Goal: Task Accomplishment & Management: Use online tool/utility

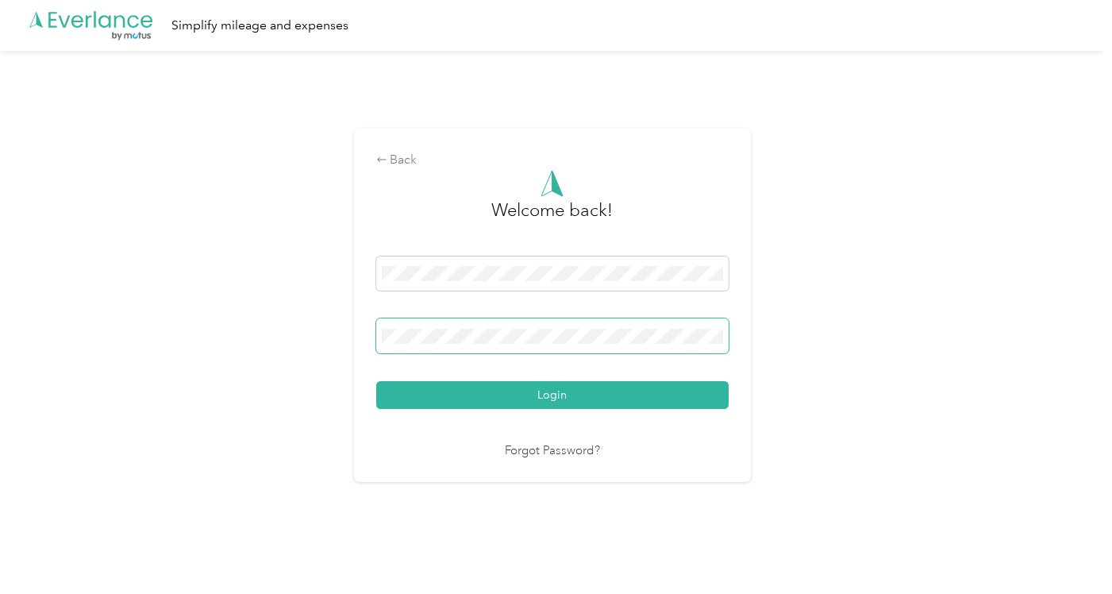
click at [376, 381] on button "Login" at bounding box center [552, 395] width 352 height 28
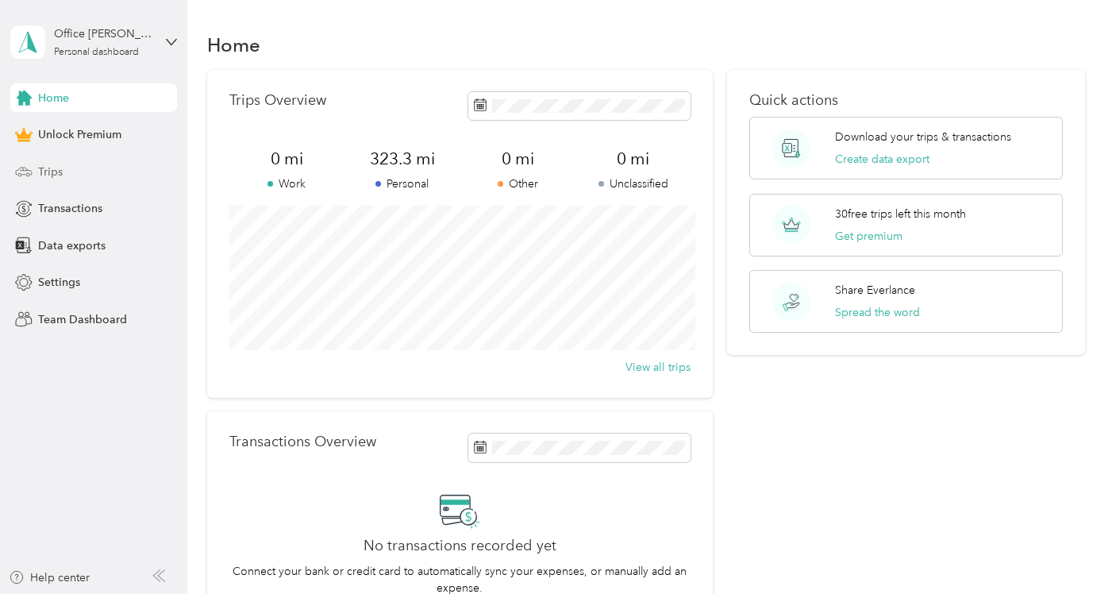
click at [44, 175] on span "Trips" at bounding box center [50, 172] width 25 height 17
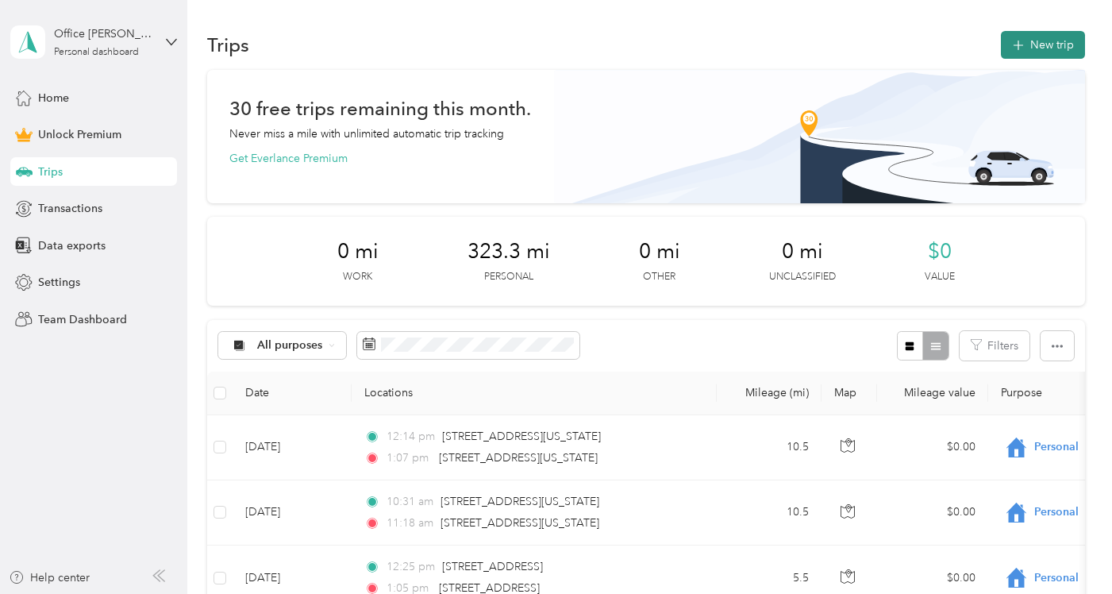
click at [1054, 48] on button "New trip" at bounding box center [1043, 45] width 84 height 28
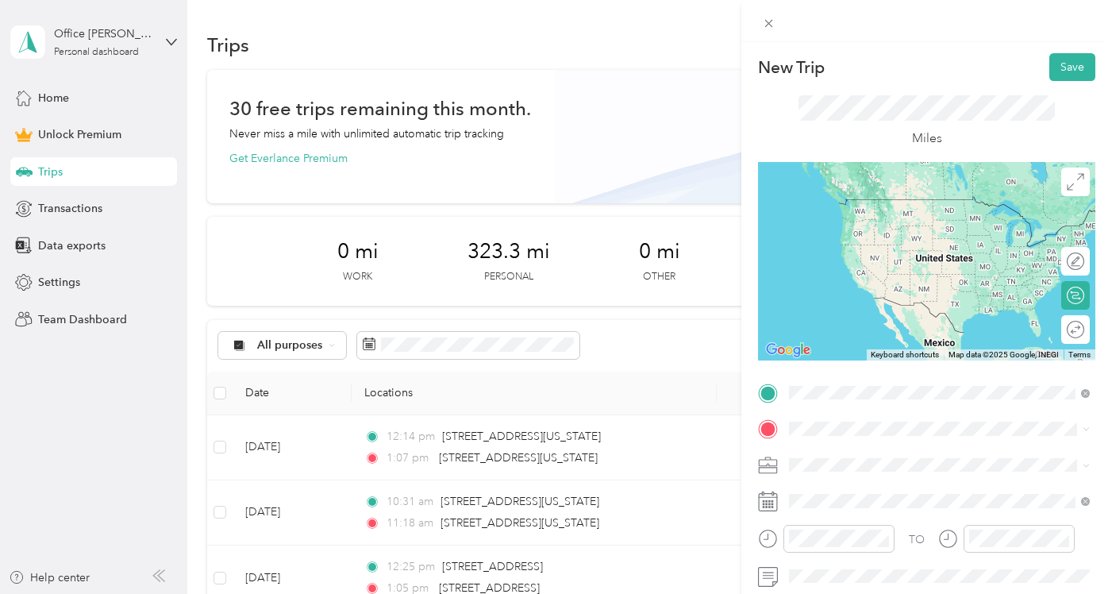
click at [868, 211] on div "[STREET_ADDRESS][US_STATE][US_STATE]" at bounding box center [940, 200] width 290 height 21
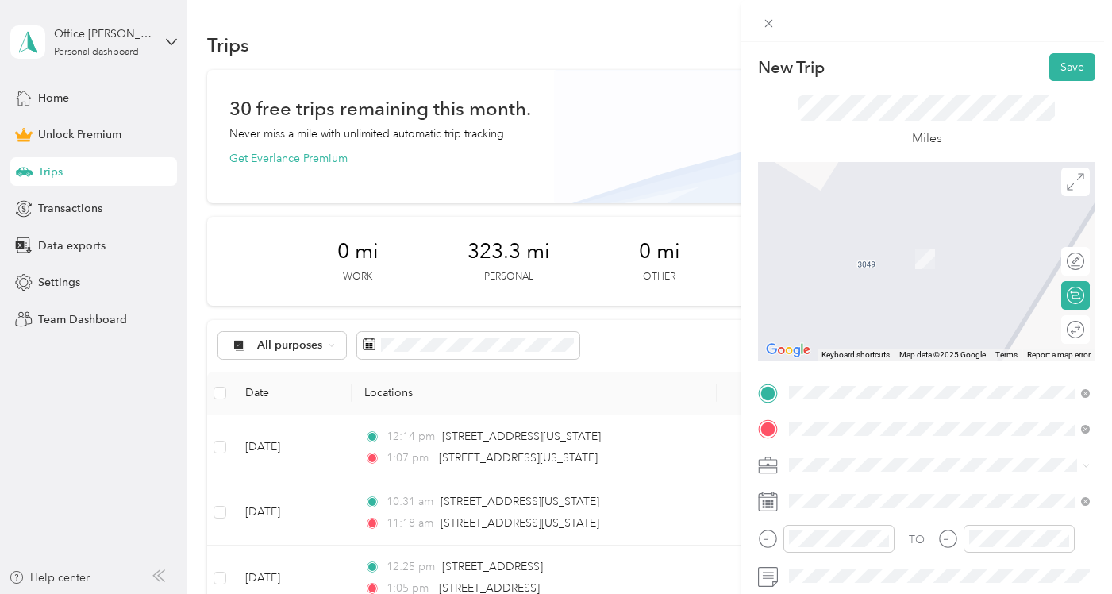
click at [899, 247] on span "[STREET_ADDRESS][PERSON_NAME][US_STATE][US_STATE]" at bounding box center [952, 243] width 266 height 28
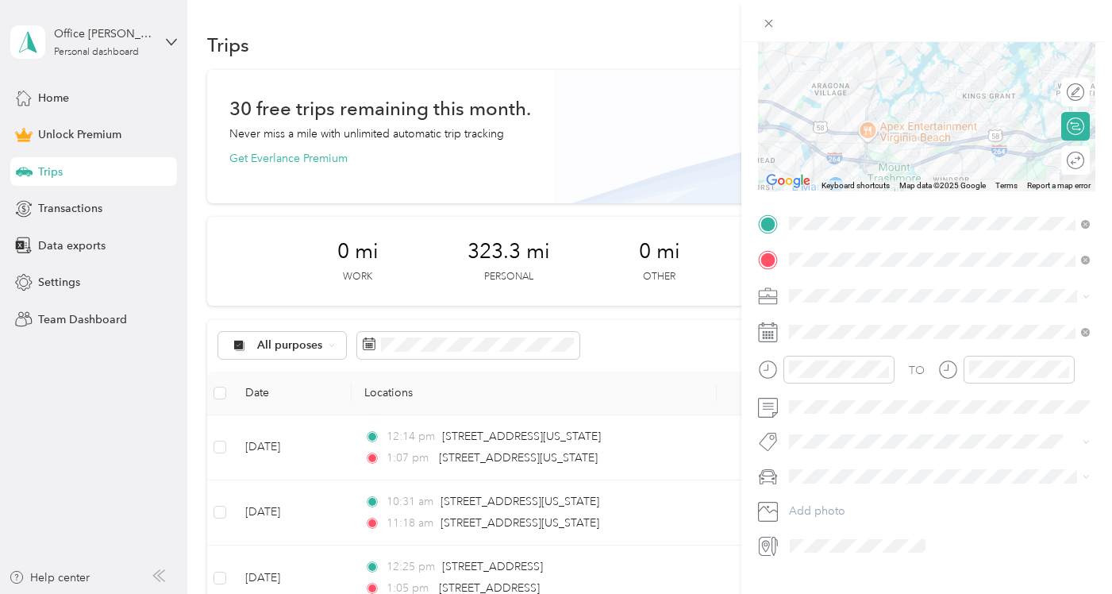
scroll to position [192, 0]
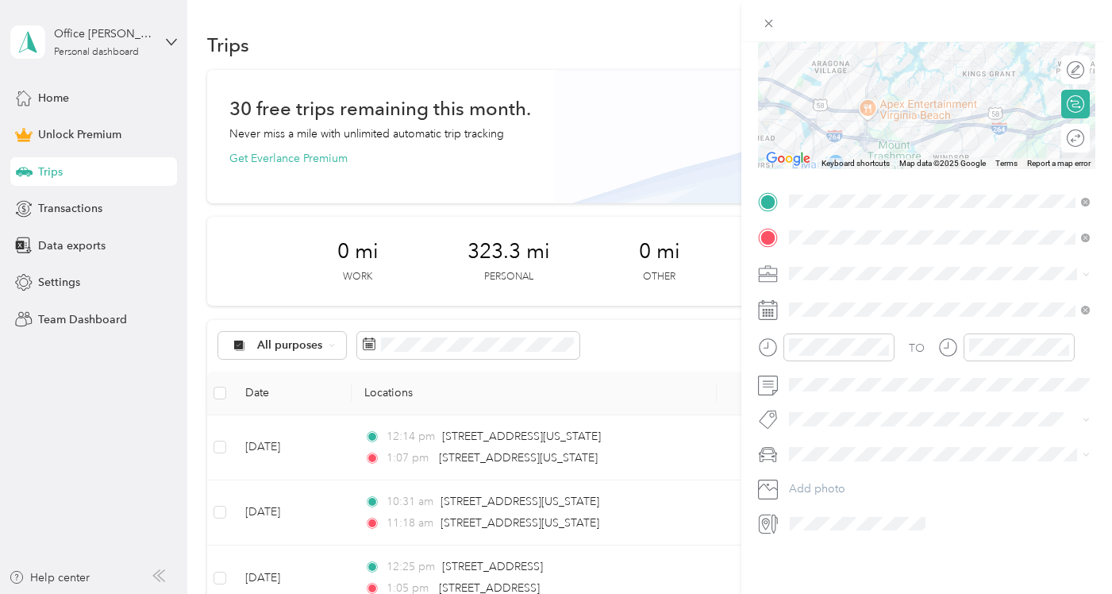
click at [772, 316] on rect at bounding box center [773, 315] width 2 height 2
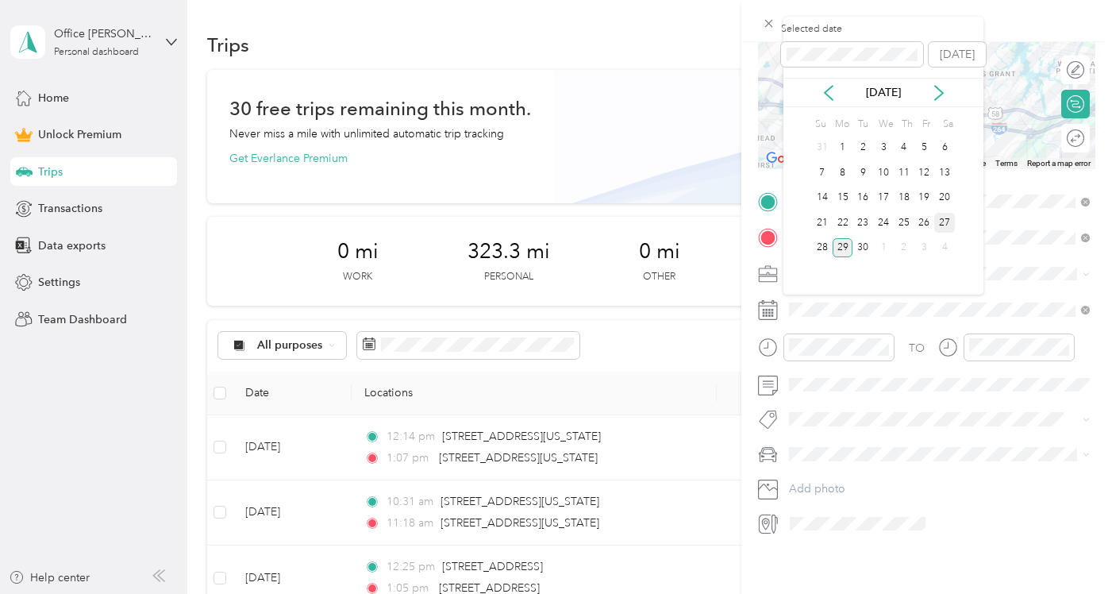
click at [947, 225] on div "27" at bounding box center [944, 223] width 21 height 20
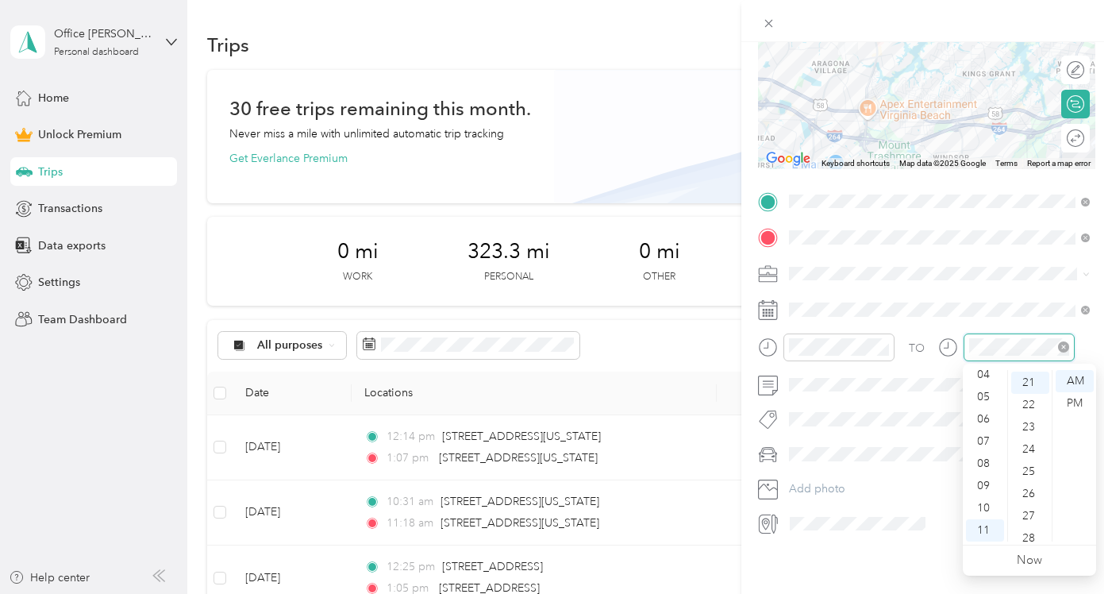
scroll to position [621, 0]
click at [841, 461] on span at bounding box center [939, 453] width 312 height 25
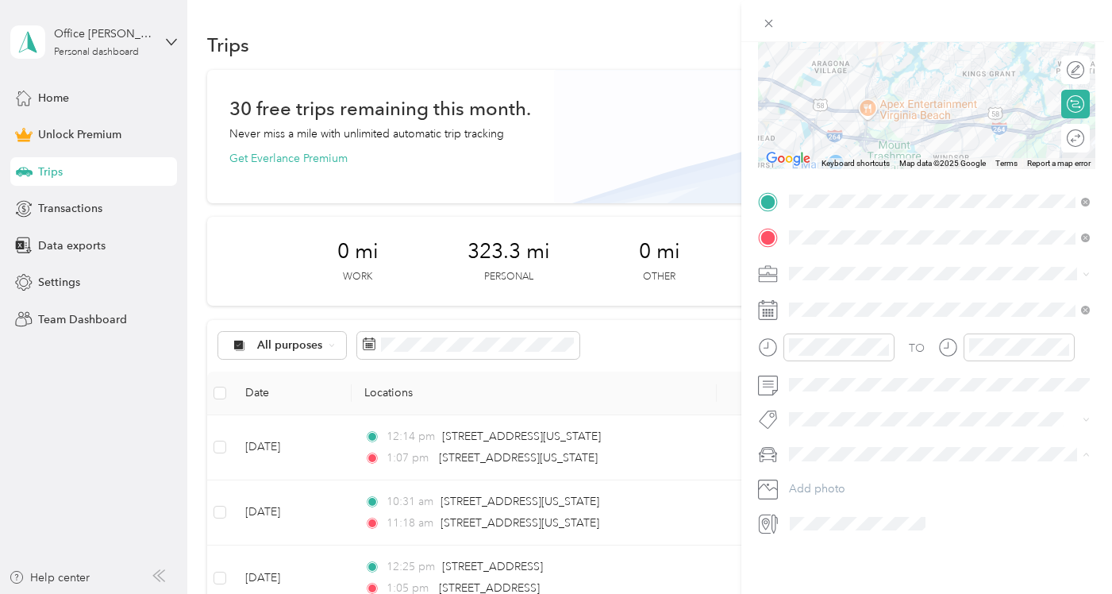
click at [841, 482] on span "[PERSON_NAME] car" at bounding box center [848, 481] width 106 height 13
click at [1084, 144] on div "Round trip" at bounding box center [1084, 138] width 0 height 17
click at [1063, 140] on div at bounding box center [1060, 138] width 14 height 14
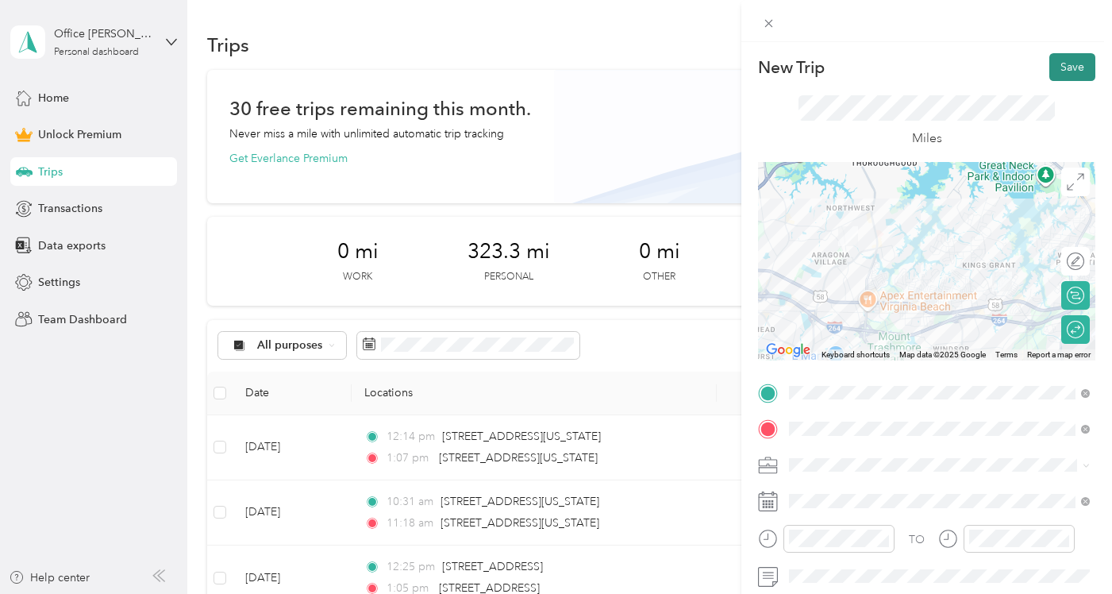
click at [1072, 71] on button "Save" at bounding box center [1072, 67] width 46 height 28
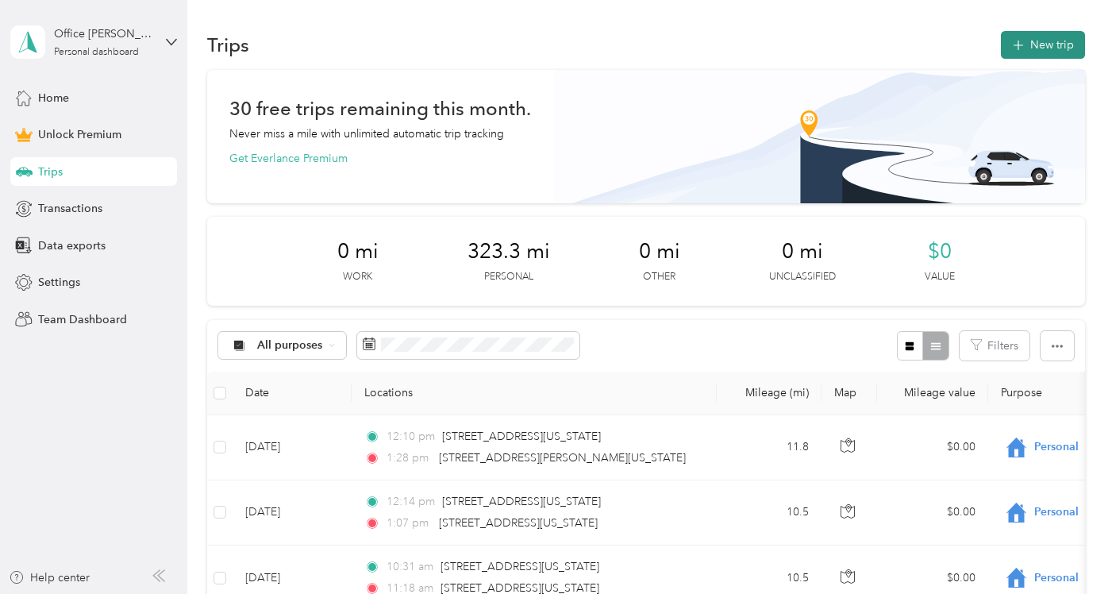
click at [1023, 51] on icon "button" at bounding box center [1018, 45] width 10 height 10
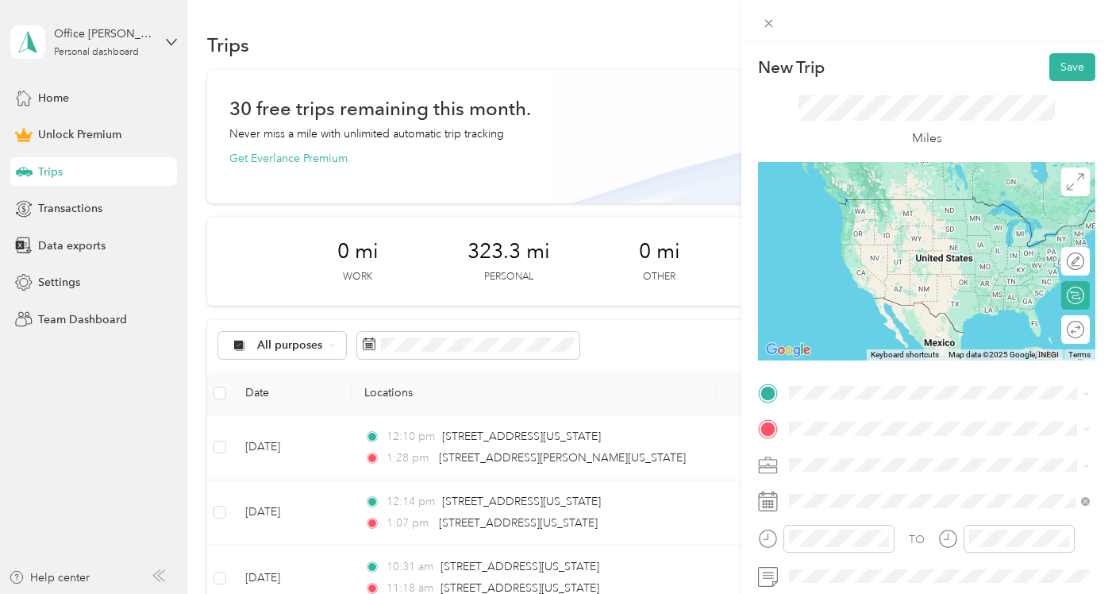
click at [860, 202] on span "[STREET_ADDRESS][US_STATE][US_STATE]" at bounding box center [927, 196] width 217 height 14
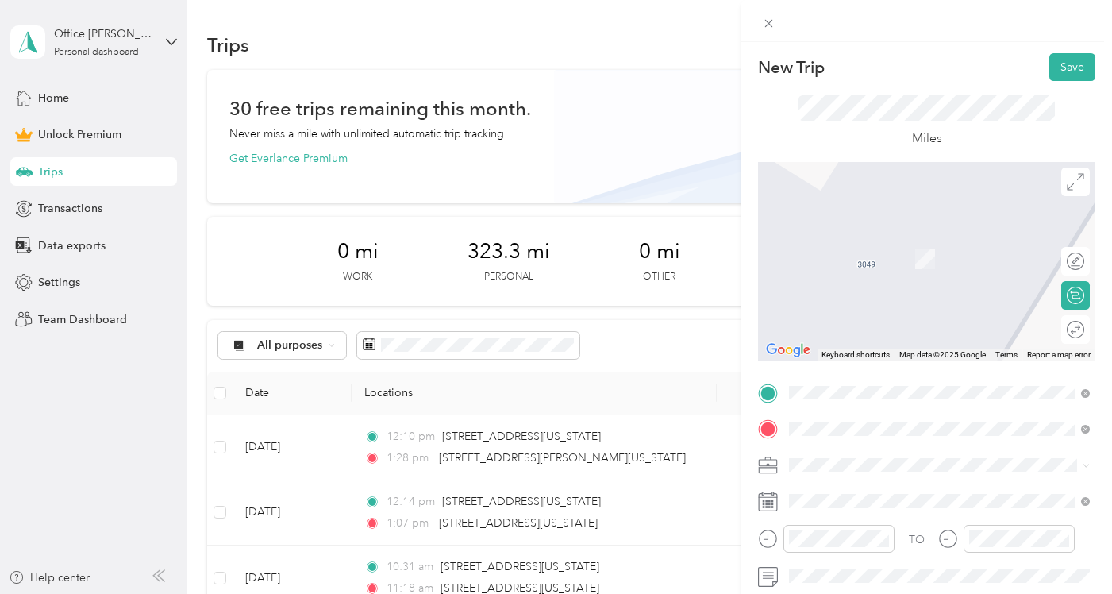
click at [875, 491] on span "[STREET_ADDRESS][US_STATE][US_STATE]" at bounding box center [927, 486] width 217 height 14
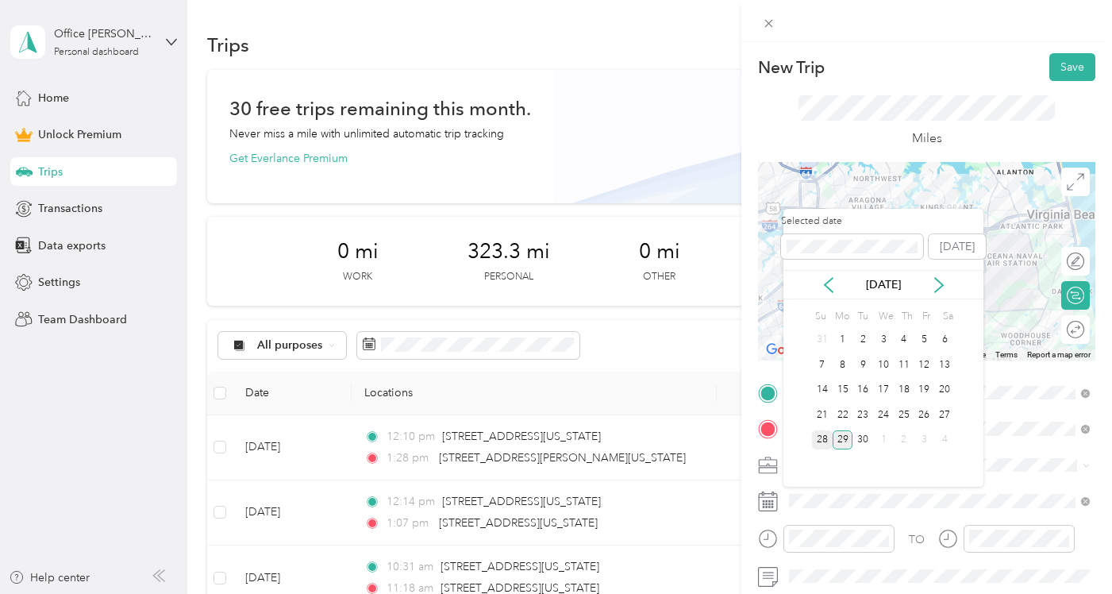
click at [824, 441] on div "28" at bounding box center [822, 440] width 21 height 20
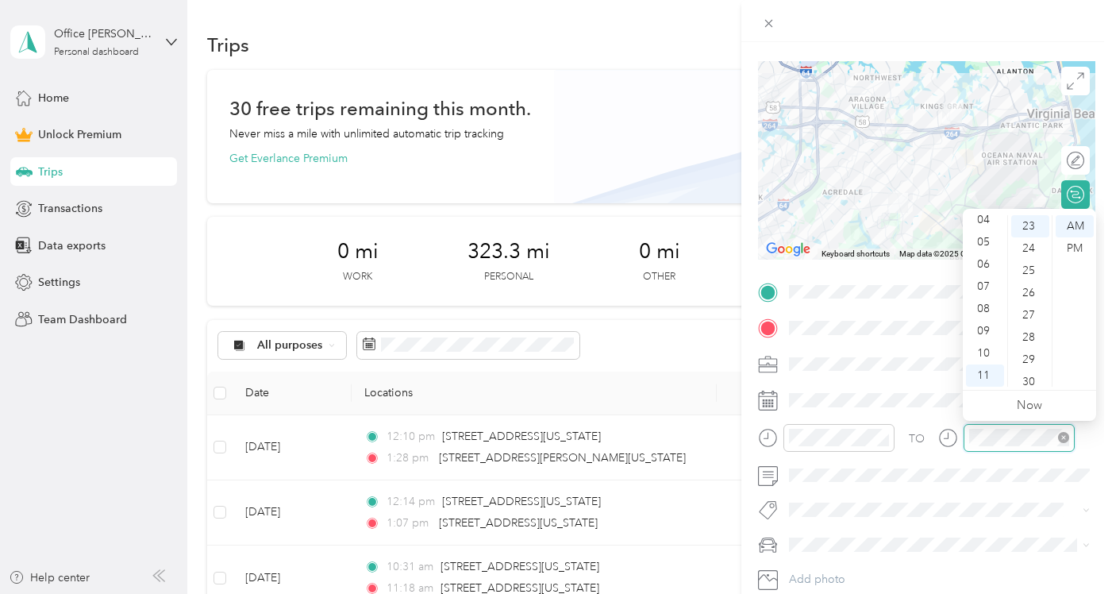
scroll to position [576, 0]
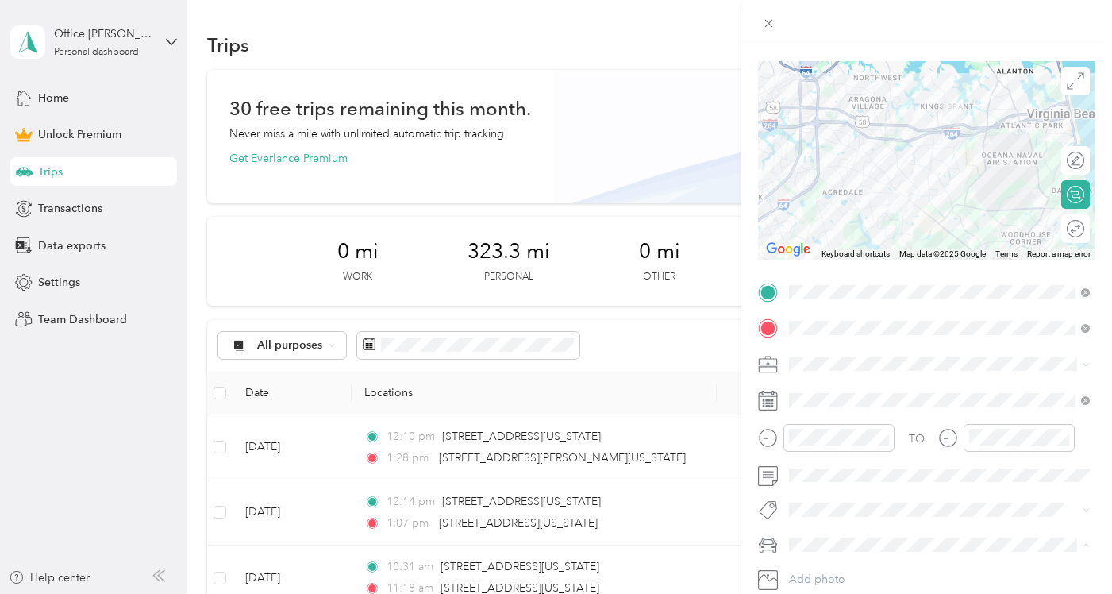
click at [818, 565] on div "[PERSON_NAME] car" at bounding box center [940, 572] width 290 height 17
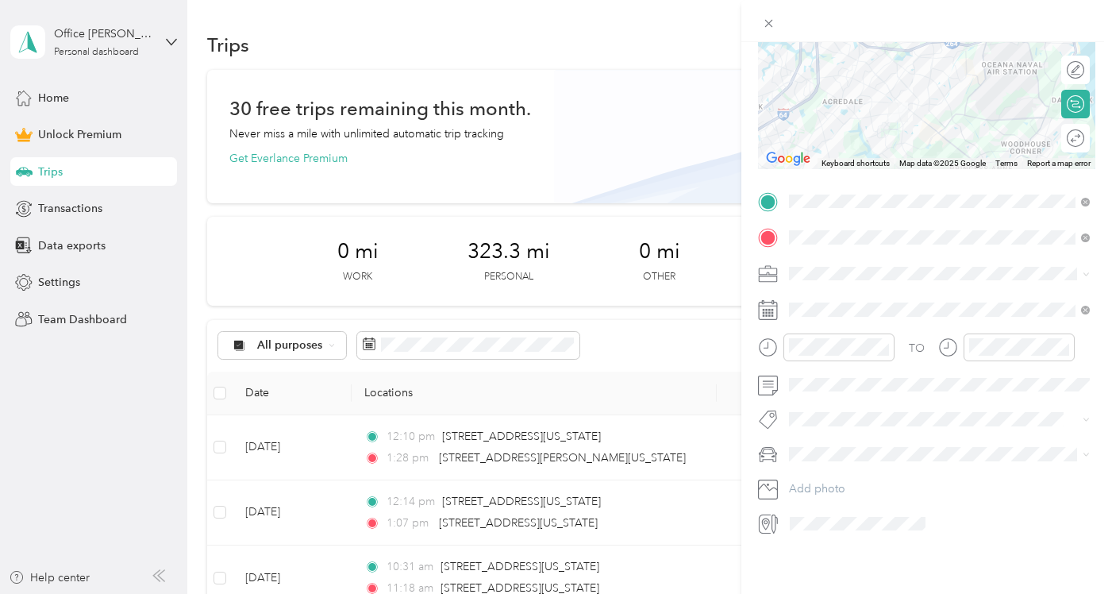
scroll to position [183, 0]
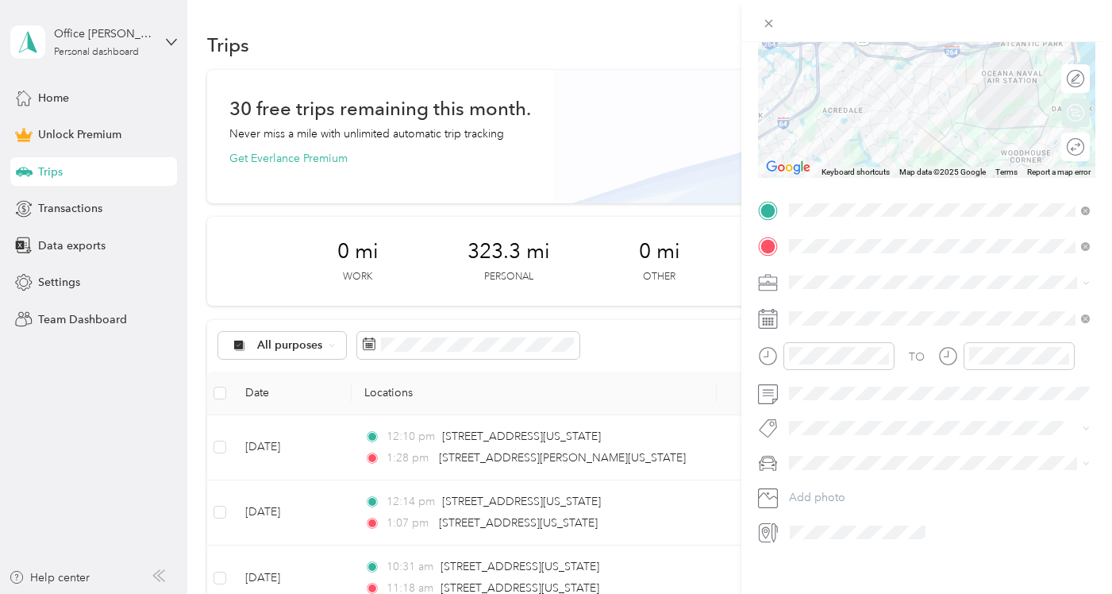
click at [1076, 145] on div "Round trip" at bounding box center [1075, 147] width 29 height 29
click at [1059, 152] on div at bounding box center [1060, 147] width 14 height 14
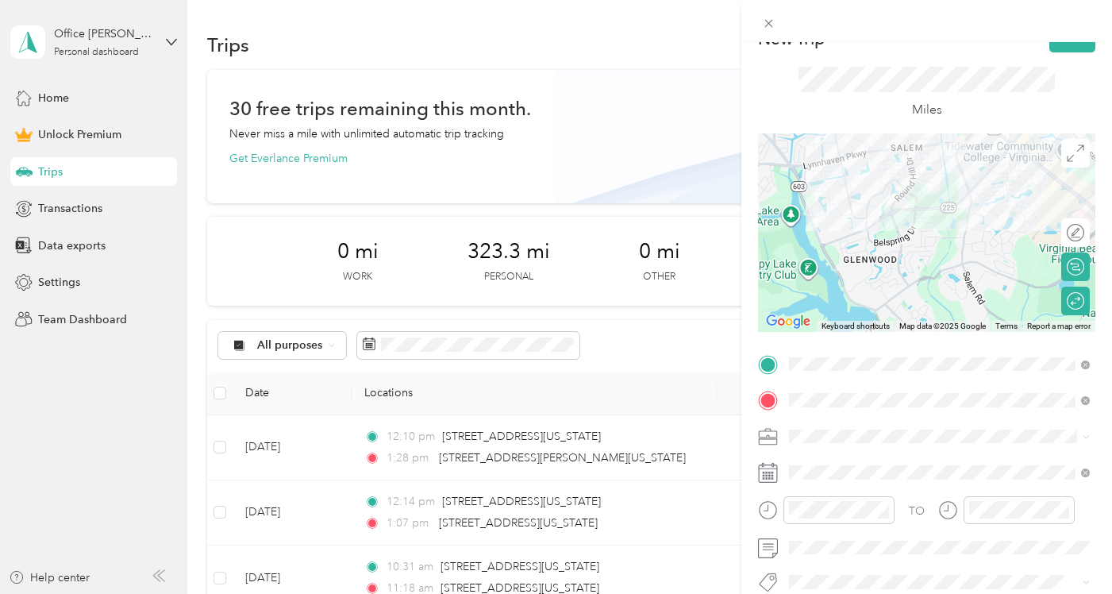
scroll to position [0, 0]
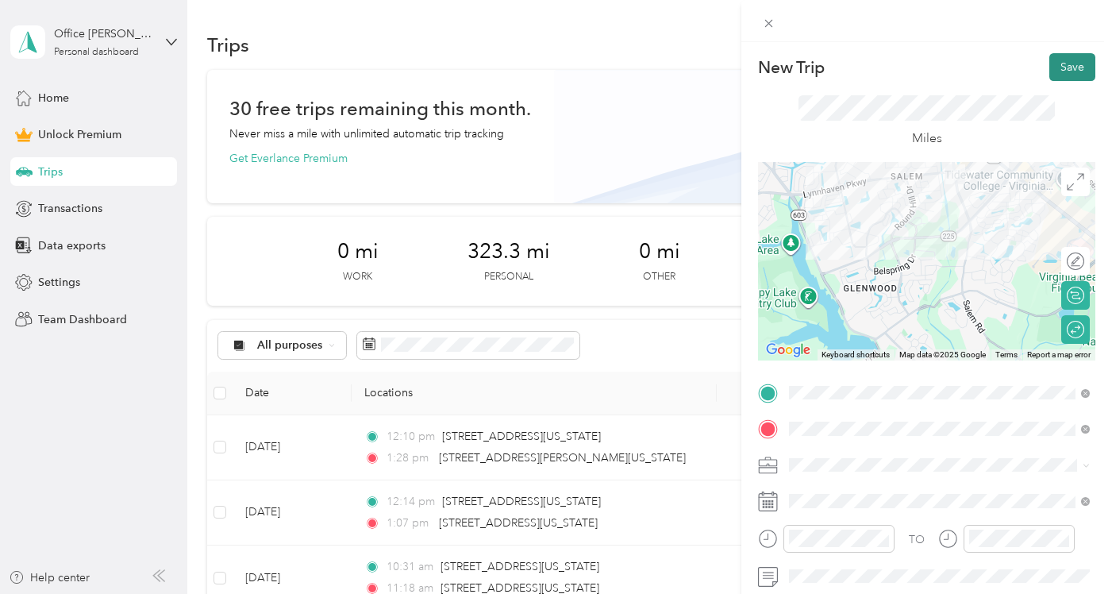
click at [1072, 67] on button "Save" at bounding box center [1072, 67] width 46 height 28
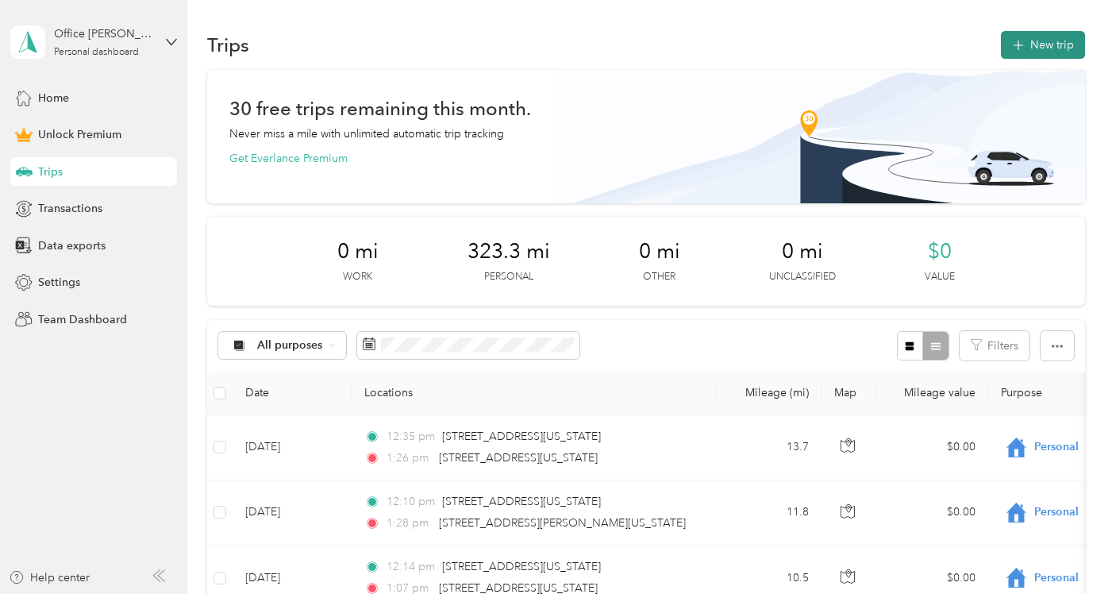
click at [1037, 44] on button "New trip" at bounding box center [1043, 45] width 84 height 28
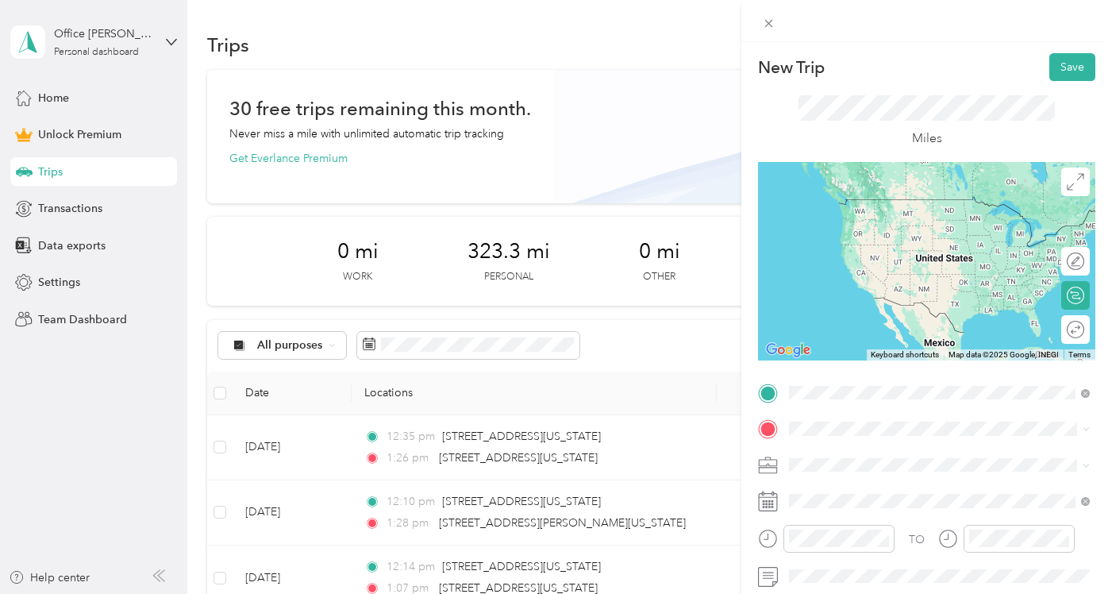
click at [900, 206] on span "[STREET_ADDRESS][US_STATE][US_STATE]" at bounding box center [927, 199] width 217 height 14
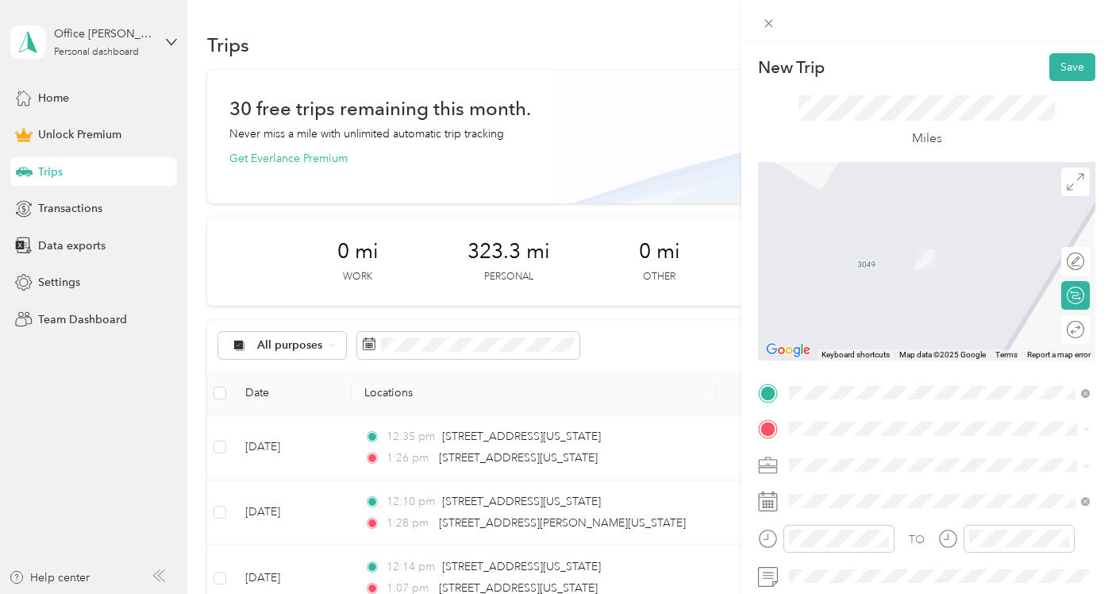
click at [925, 239] on span "[STREET_ADDRESS][PERSON_NAME][US_STATE][US_STATE]" at bounding box center [952, 242] width 266 height 28
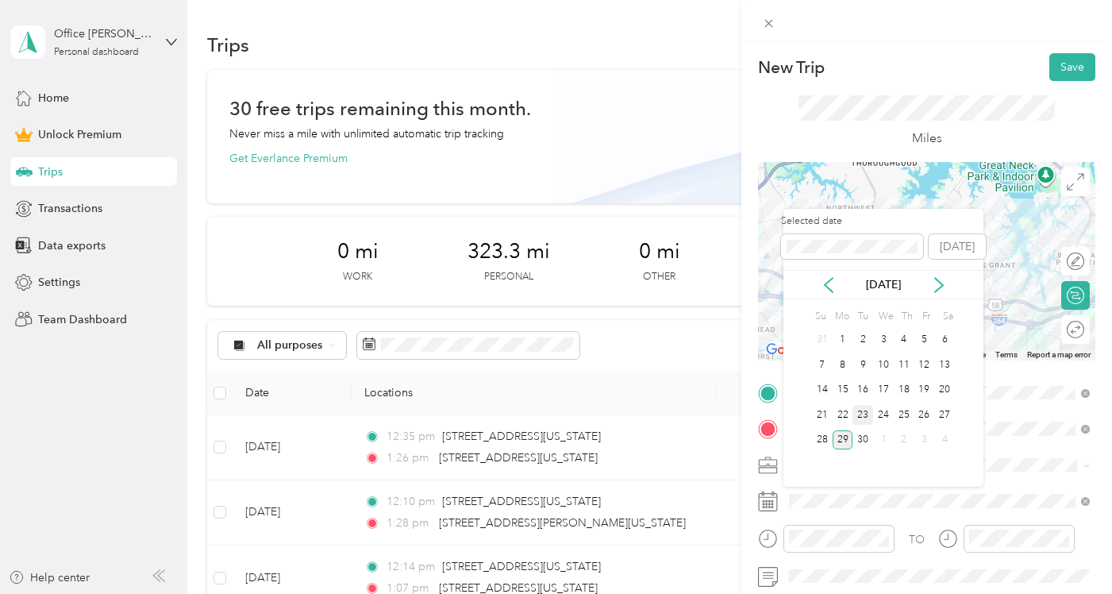
click at [863, 414] on div "23" at bounding box center [862, 415] width 21 height 20
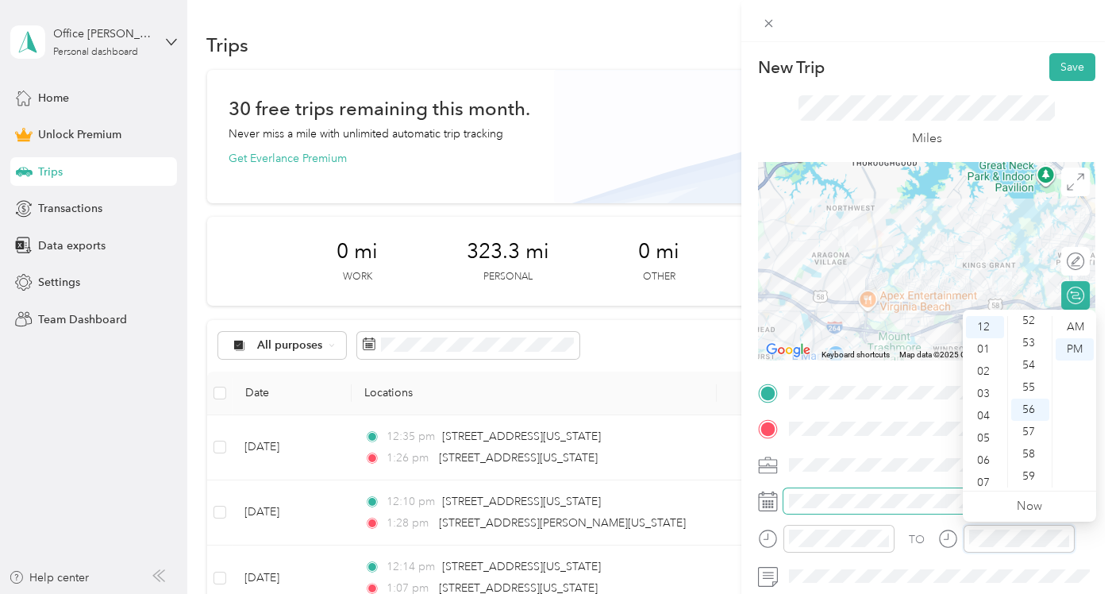
scroll to position [1162, 0]
click at [676, 61] on div "New Trip Save This trip cannot be edited because it is either under review, app…" at bounding box center [556, 297] width 1112 height 594
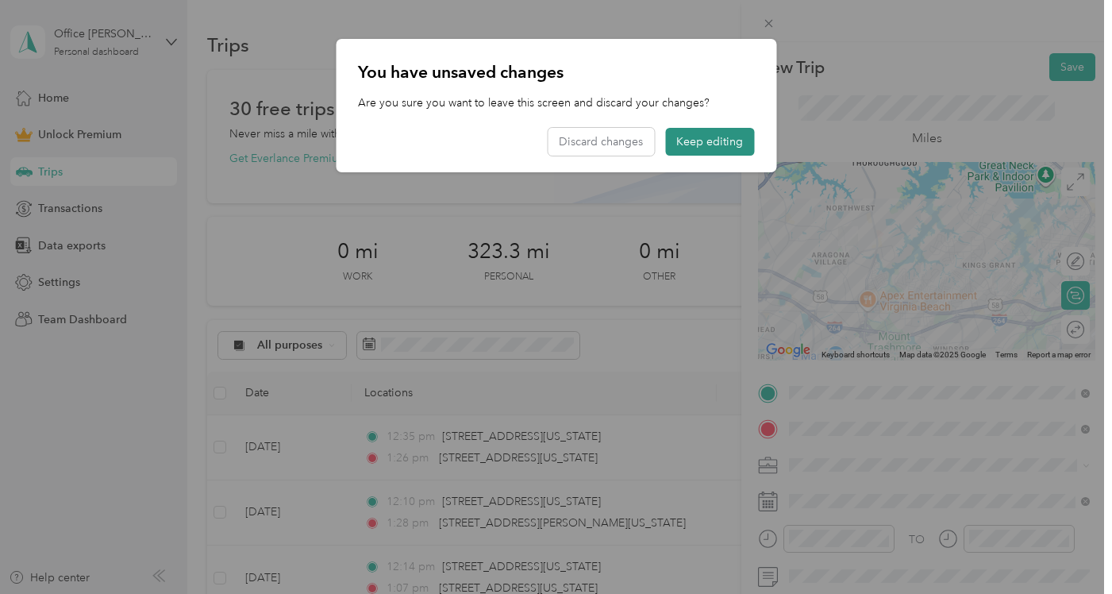
click at [718, 137] on button "Keep editing" at bounding box center [709, 142] width 89 height 28
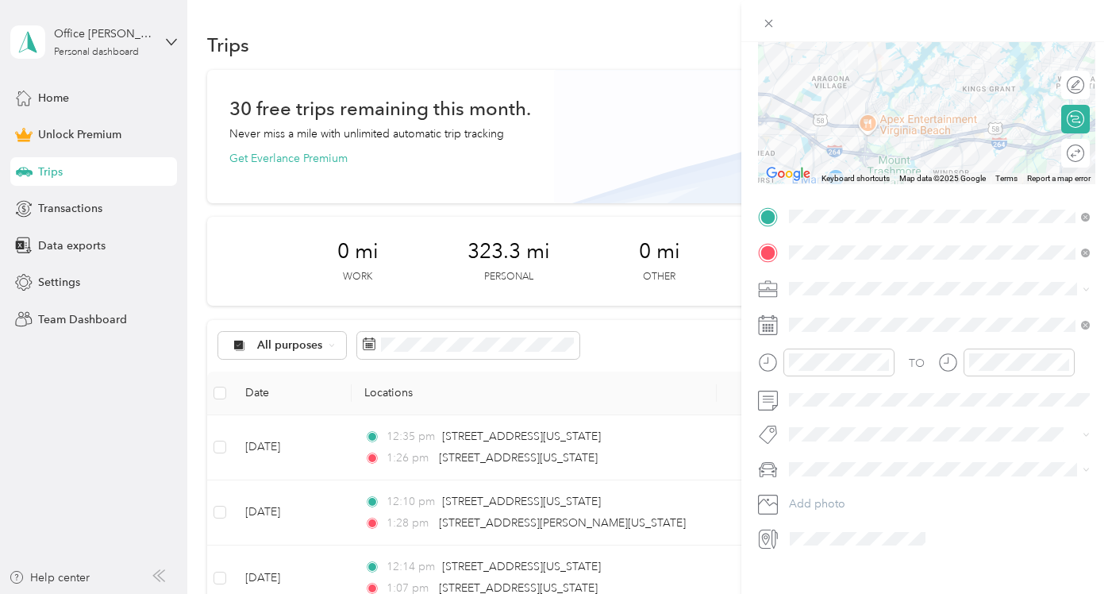
scroll to position [190, 0]
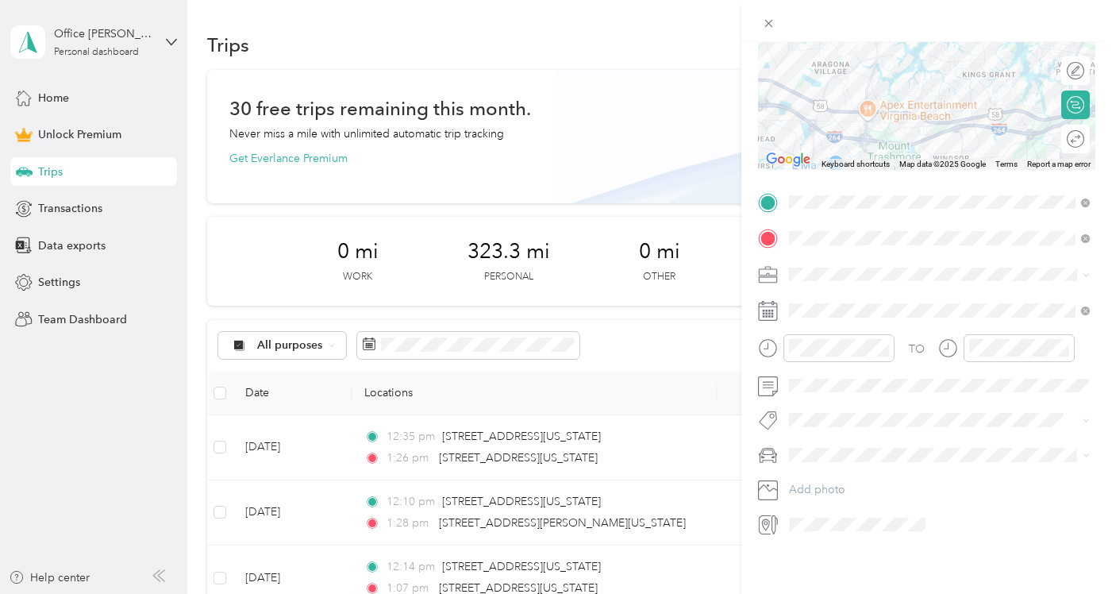
click at [819, 483] on span "[PERSON_NAME] car" at bounding box center [848, 479] width 106 height 13
click at [1078, 144] on div "Round trip" at bounding box center [1075, 138] width 29 height 29
click at [1061, 137] on div at bounding box center [1060, 138] width 14 height 14
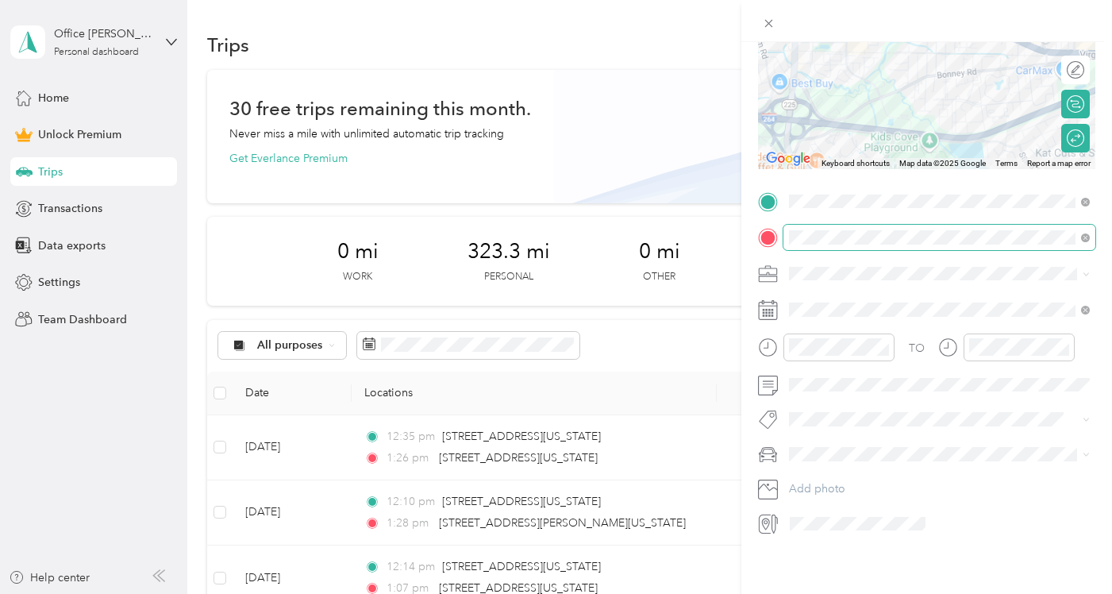
scroll to position [0, 0]
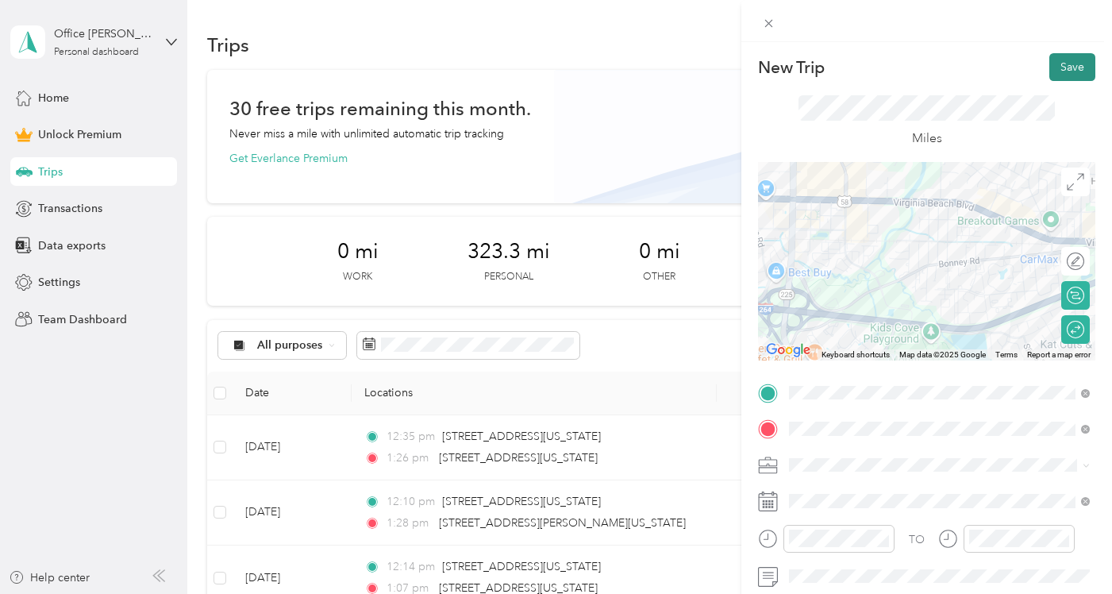
click at [1061, 70] on button "Save" at bounding box center [1072, 67] width 46 height 28
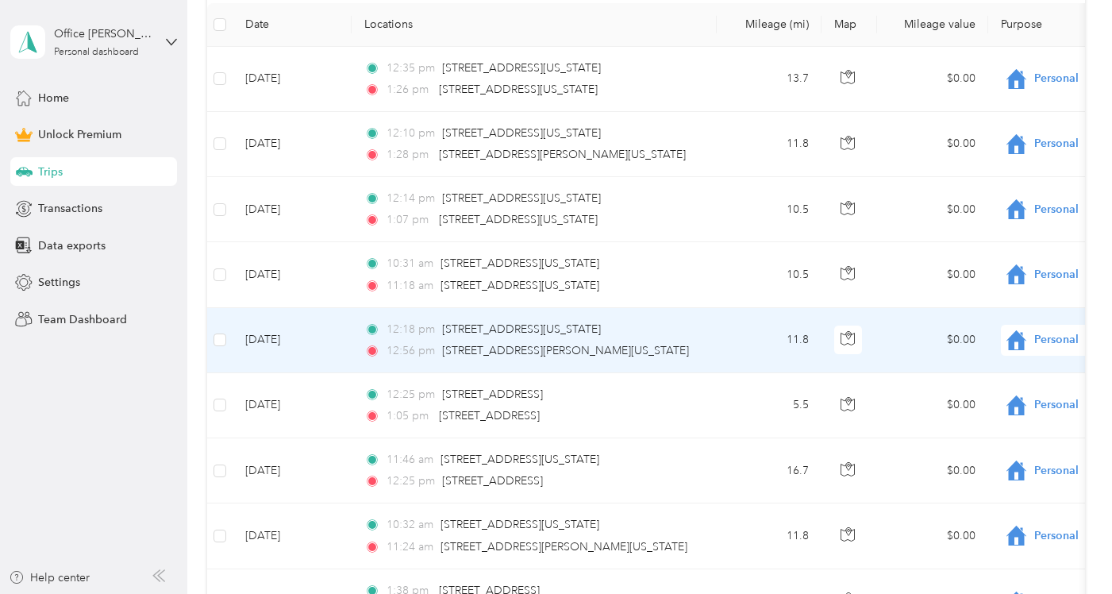
scroll to position [355, 0]
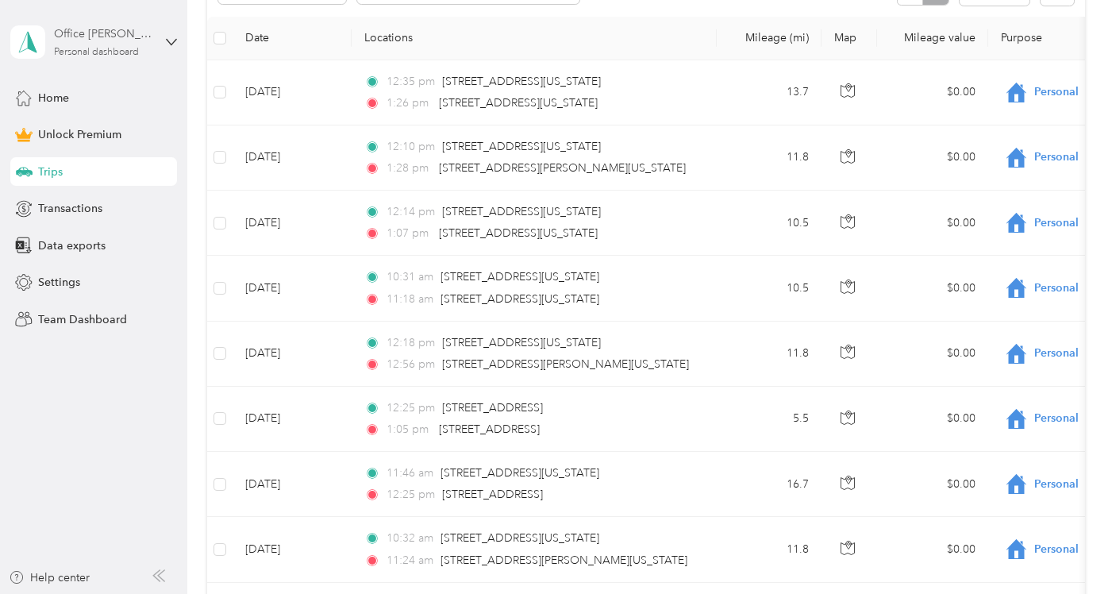
click at [131, 41] on div "Office [PERSON_NAME] Team" at bounding box center [103, 33] width 99 height 17
click at [74, 134] on div "Log out" at bounding box center [177, 131] width 312 height 28
